Goal: Task Accomplishment & Management: Manage account settings

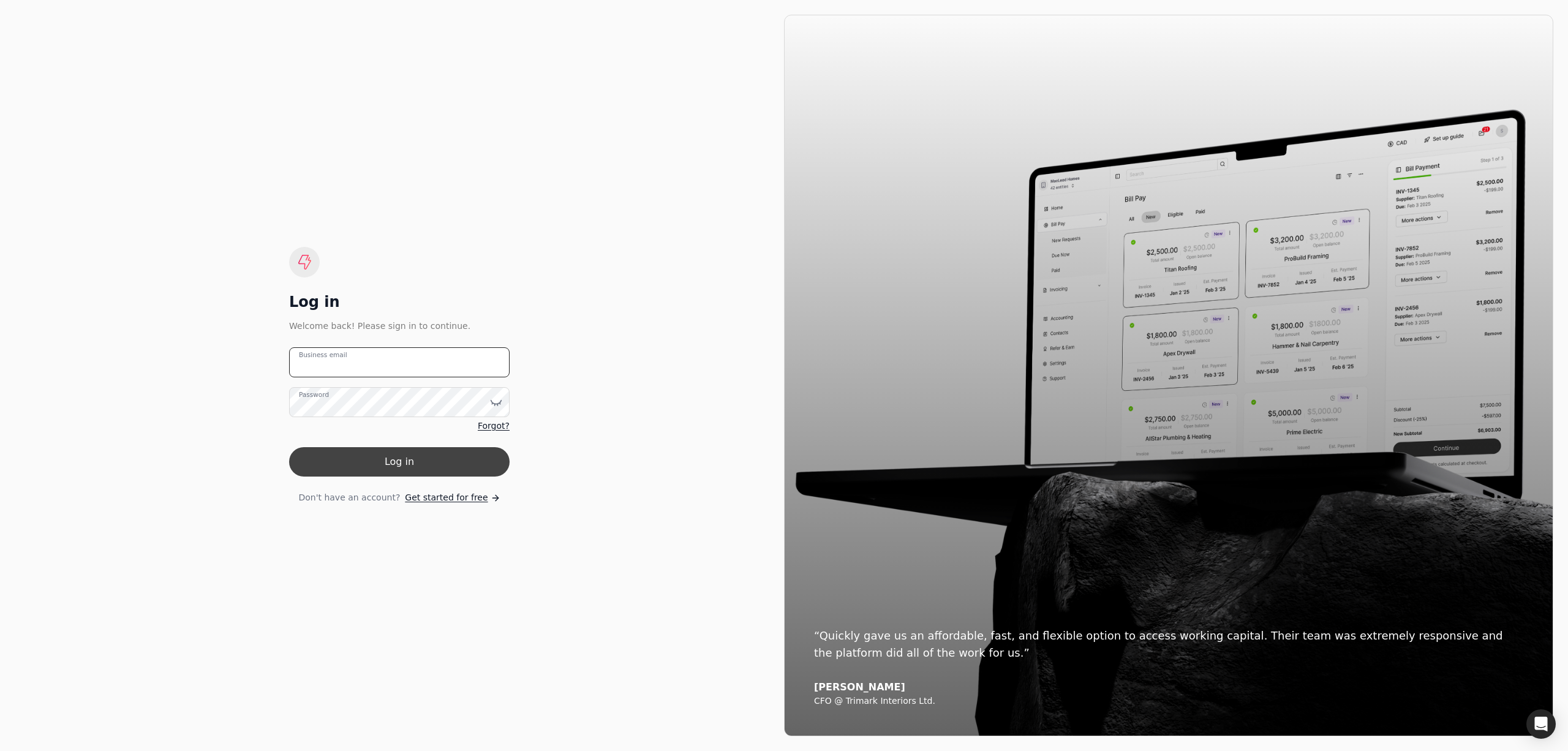
type email "[PERSON_NAME][EMAIL_ADDRESS][DOMAIN_NAME]"
click at [471, 464] on button "Log in" at bounding box center [399, 462] width 221 height 30
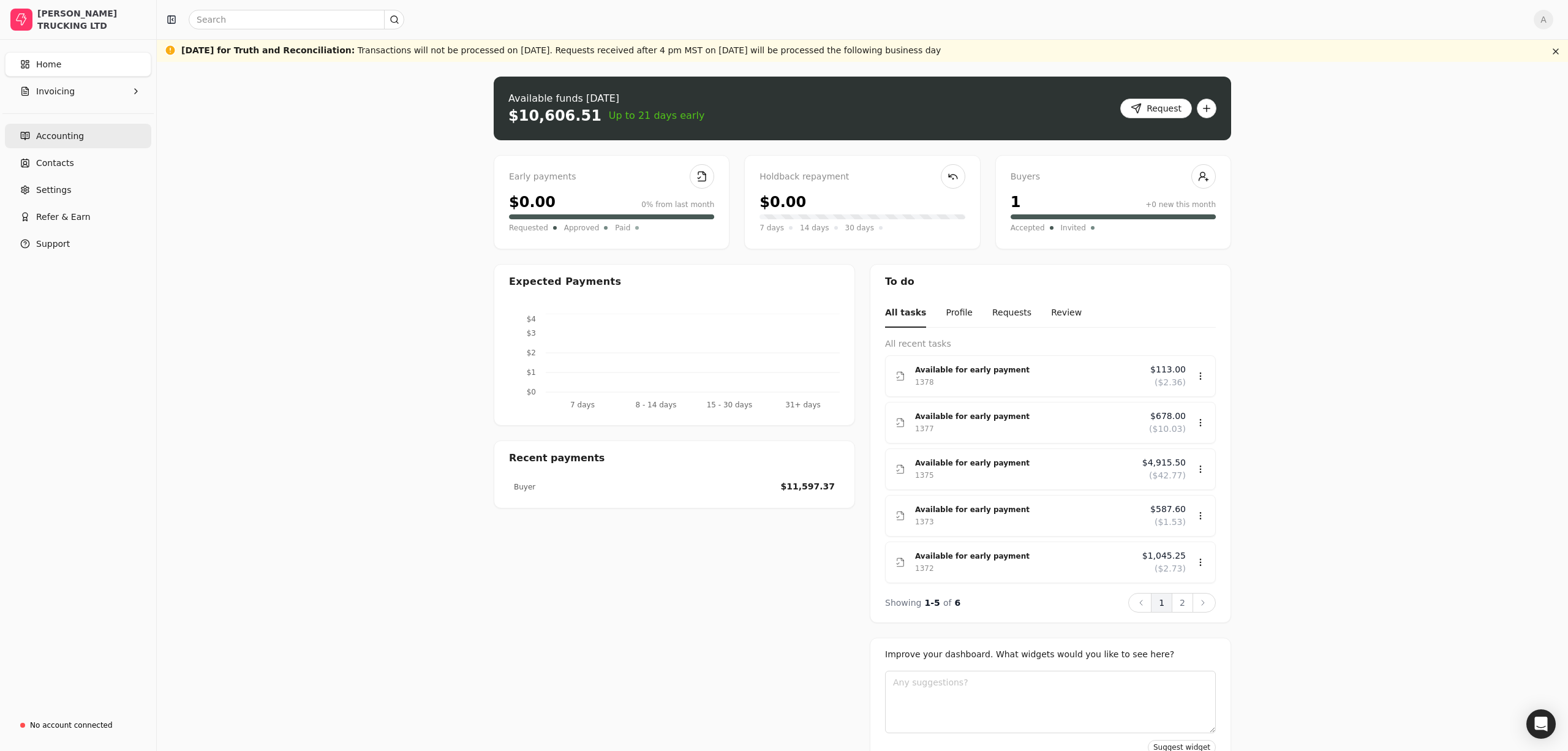
click at [70, 141] on span "Accounting" at bounding box center [60, 136] width 48 height 13
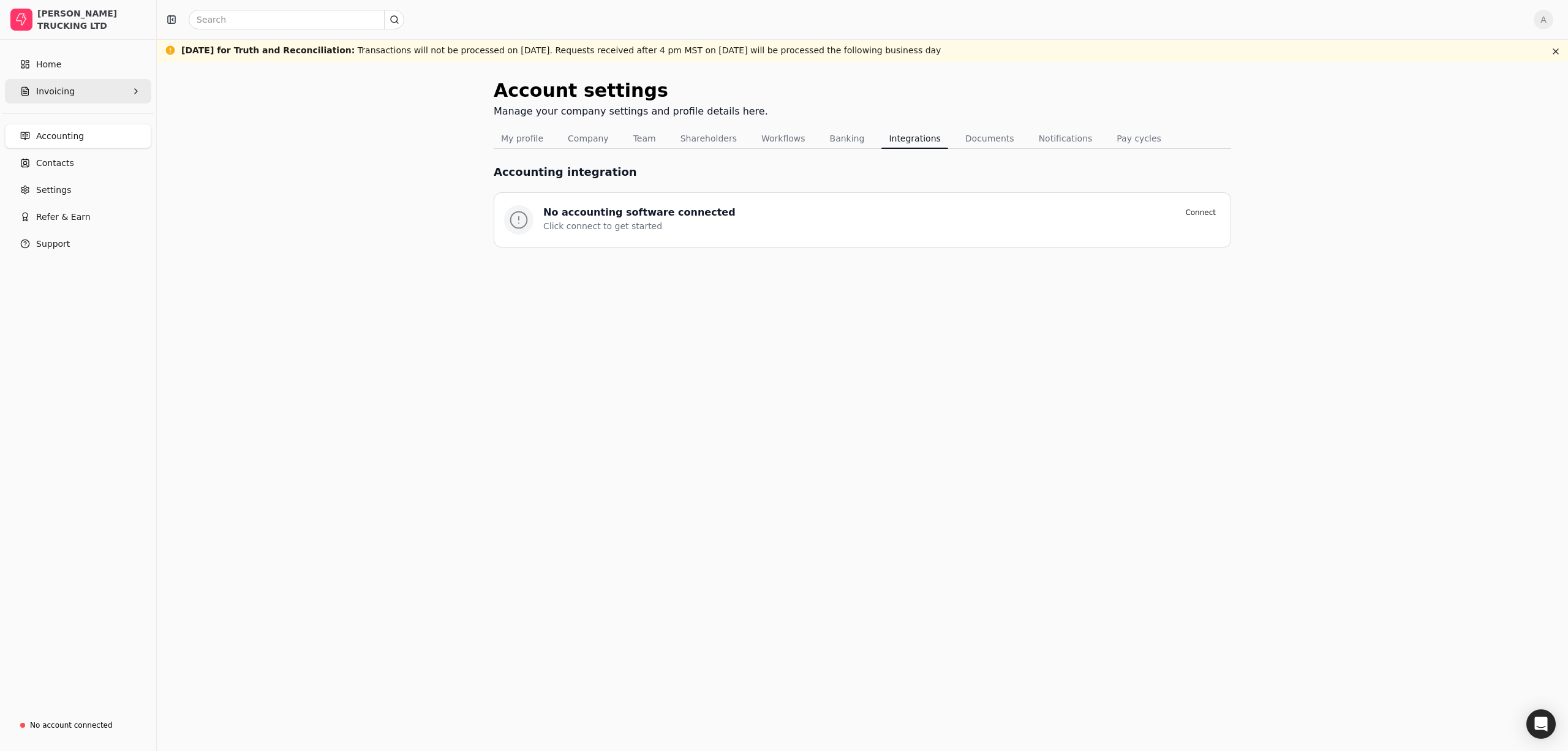
click at [74, 99] on button "Invoicing" at bounding box center [78, 91] width 147 height 24
click at [108, 124] on Invoices "All Invoices" at bounding box center [77, 121] width 142 height 24
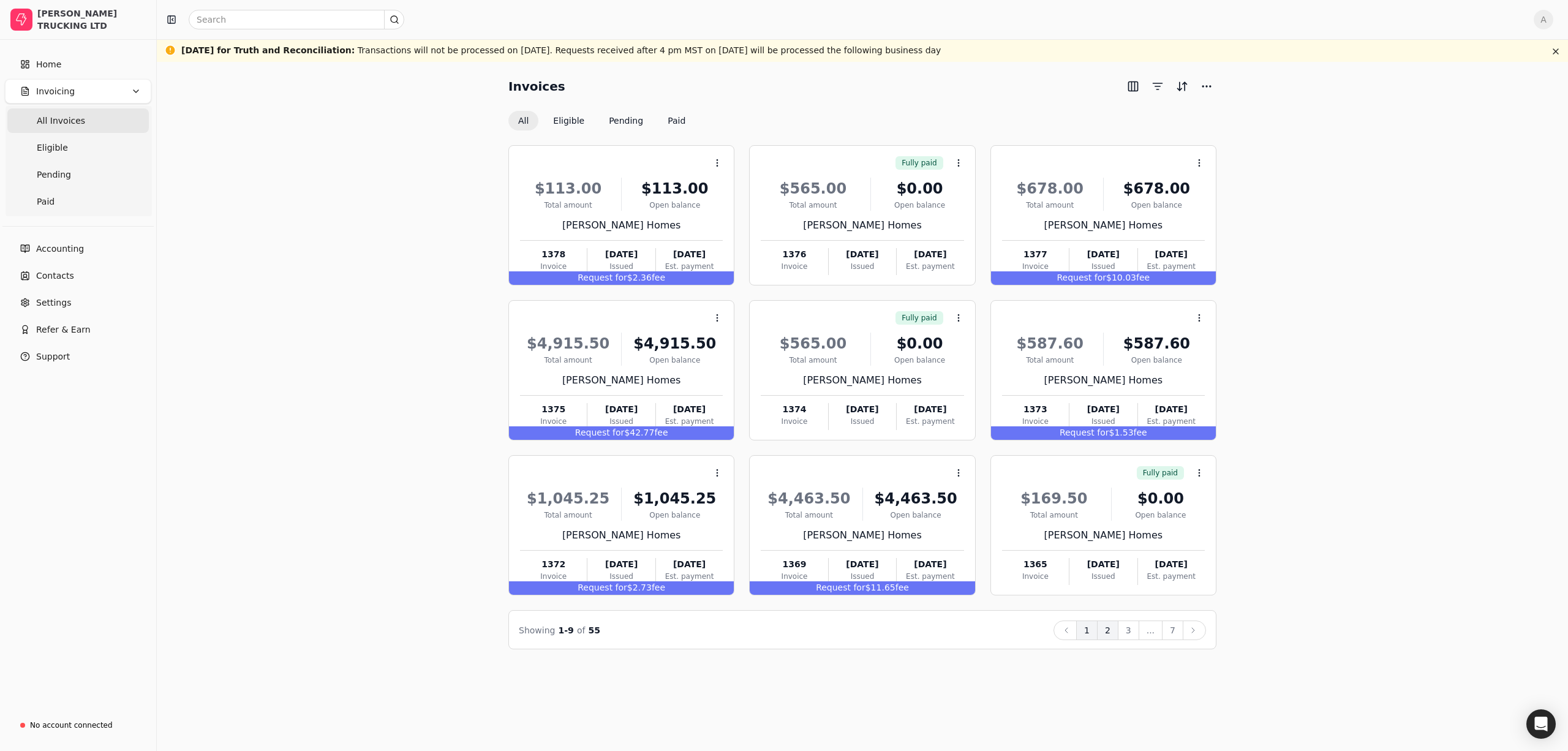
click at [1107, 629] on button "2" at bounding box center [1107, 630] width 22 height 20
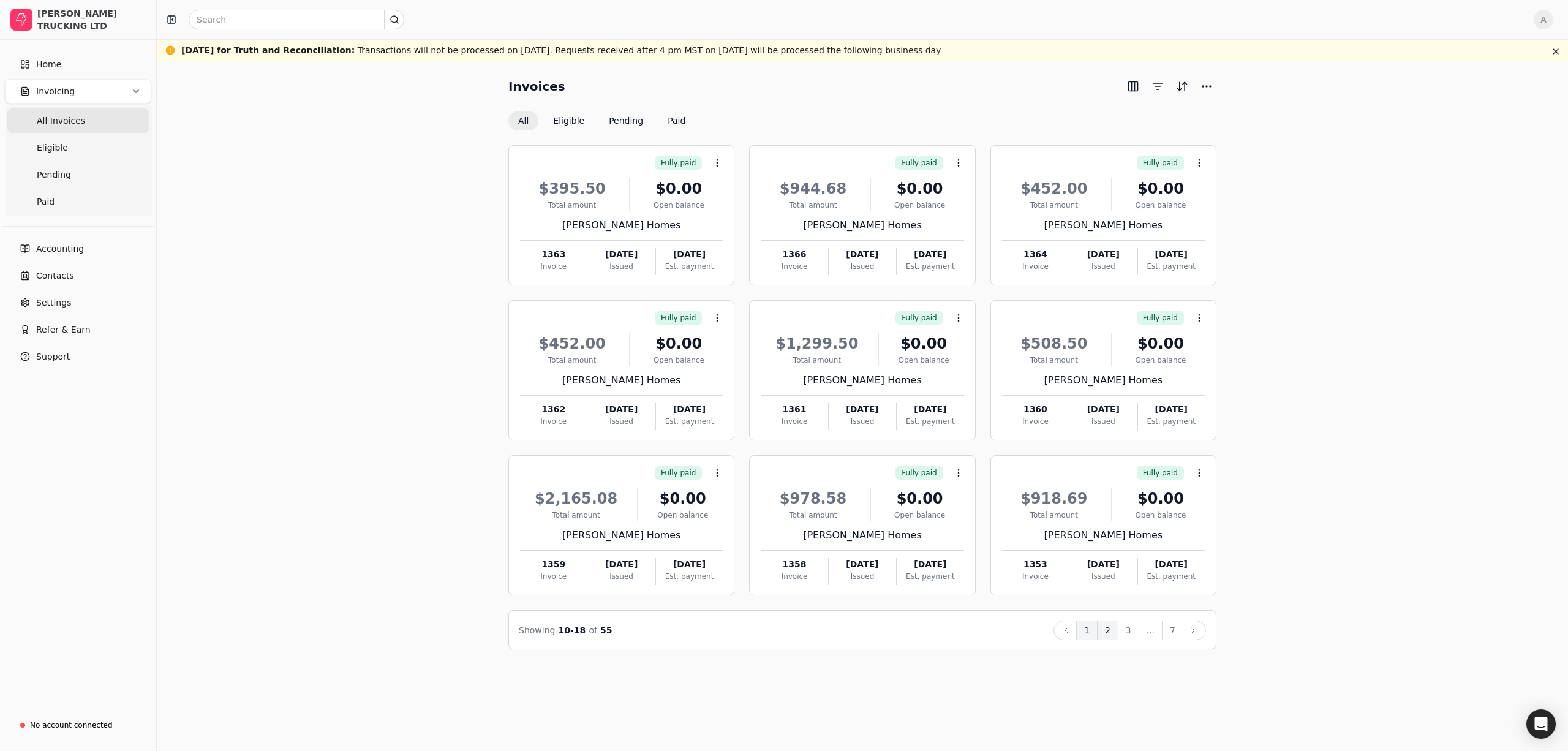
click at [1093, 634] on button "1" at bounding box center [1086, 630] width 22 height 20
